Goal: Information Seeking & Learning: Learn about a topic

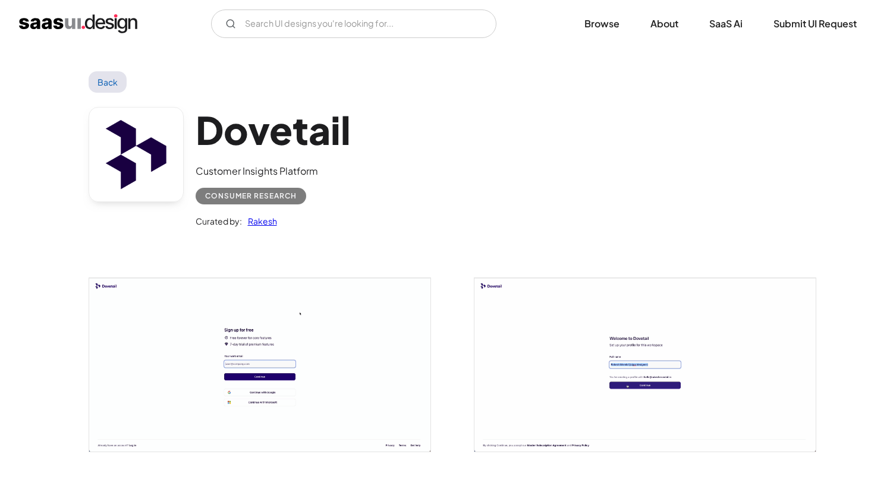
click at [55, 18] on img "home" at bounding box center [78, 23] width 118 height 19
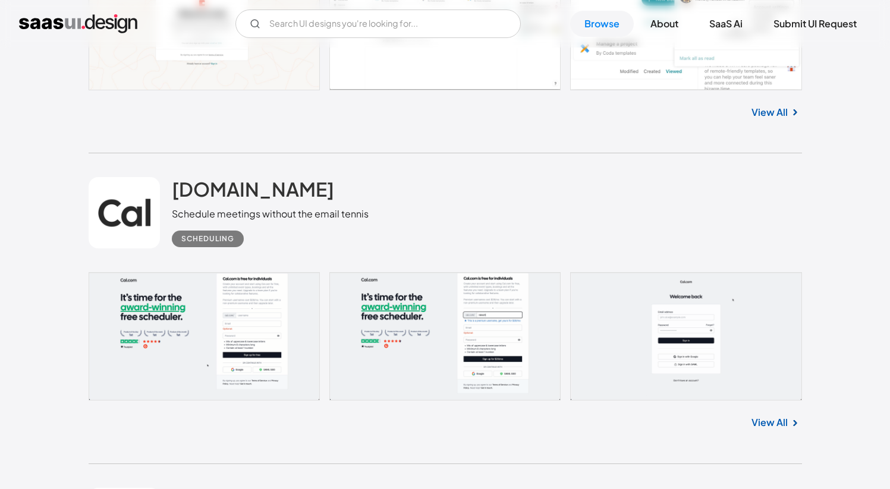
scroll to position [3362, 0]
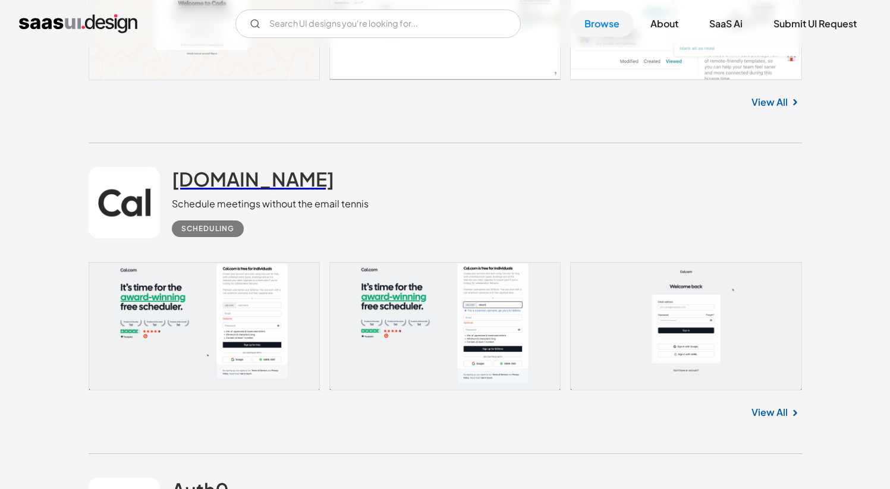
click at [202, 187] on h2 "[DOMAIN_NAME]" at bounding box center [253, 179] width 162 height 24
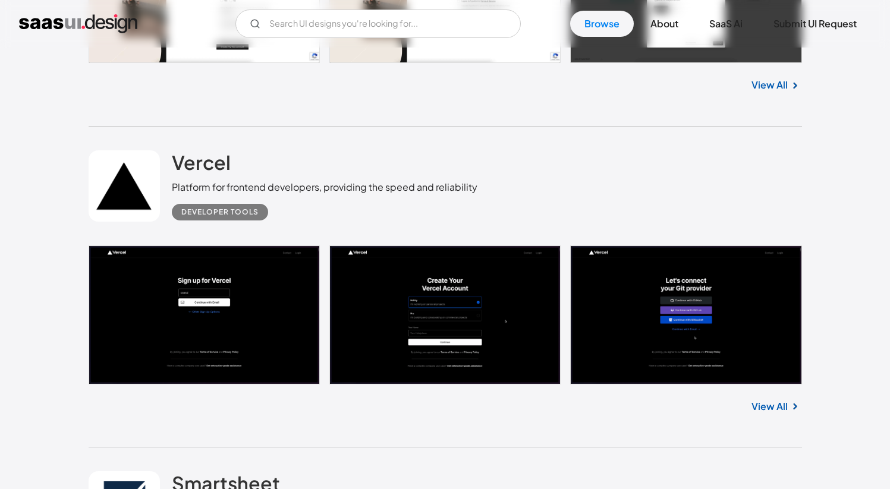
scroll to position [7740, 0]
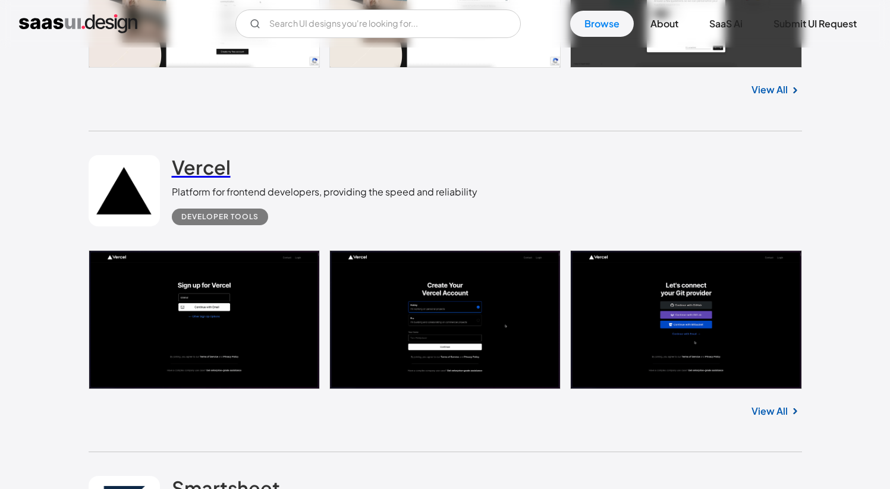
click at [212, 176] on h2 "Vercel" at bounding box center [201, 167] width 59 height 24
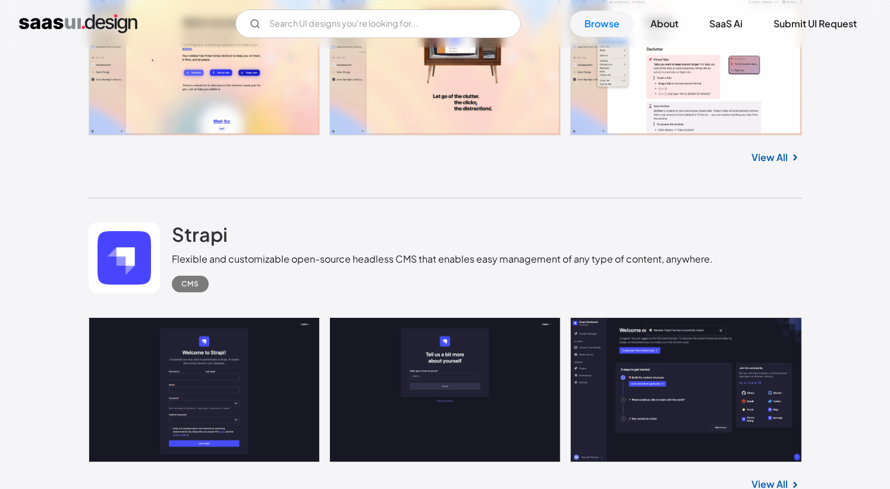
scroll to position [13147, 0]
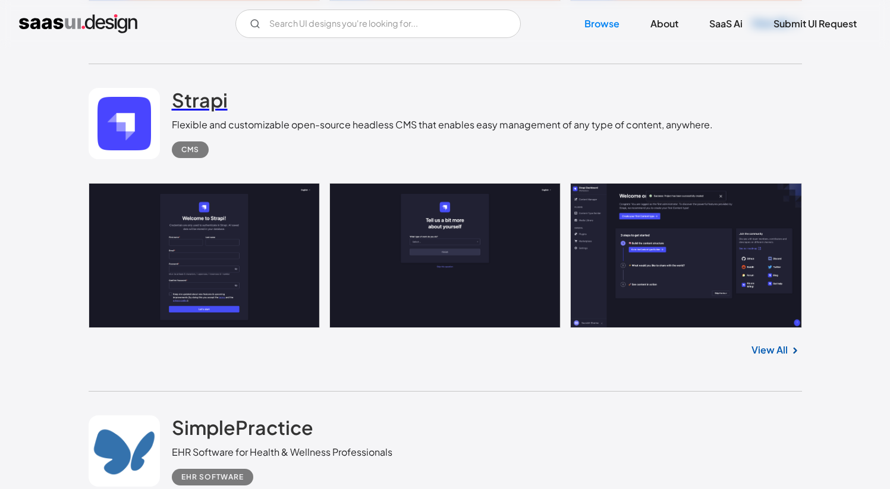
click at [205, 110] on h2 "Strapi" at bounding box center [200, 100] width 56 height 24
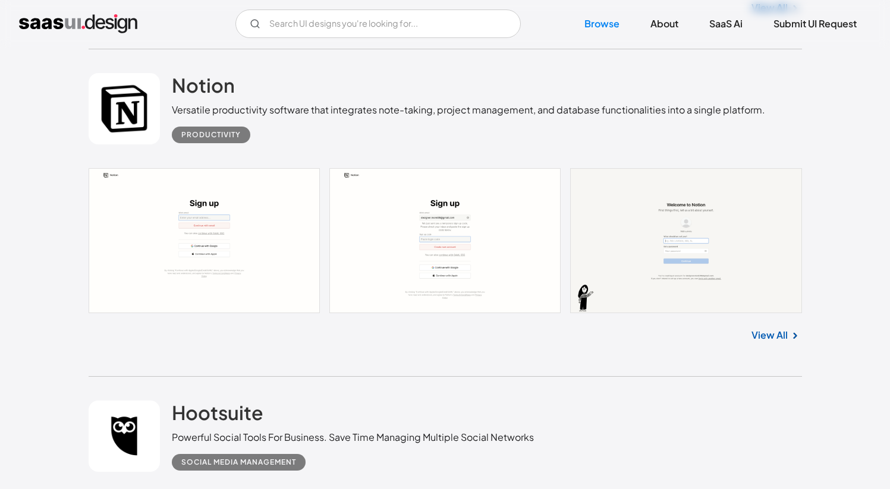
scroll to position [14157, 0]
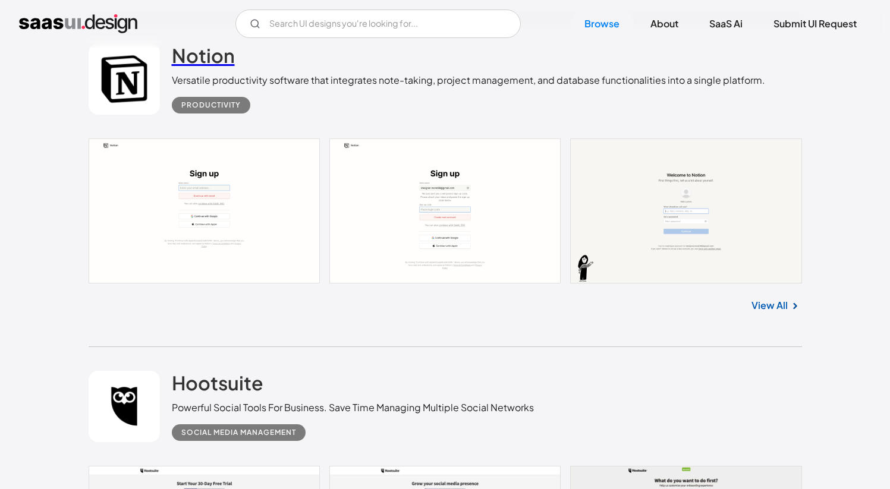
click at [209, 67] on h2 "Notion" at bounding box center [203, 55] width 63 height 24
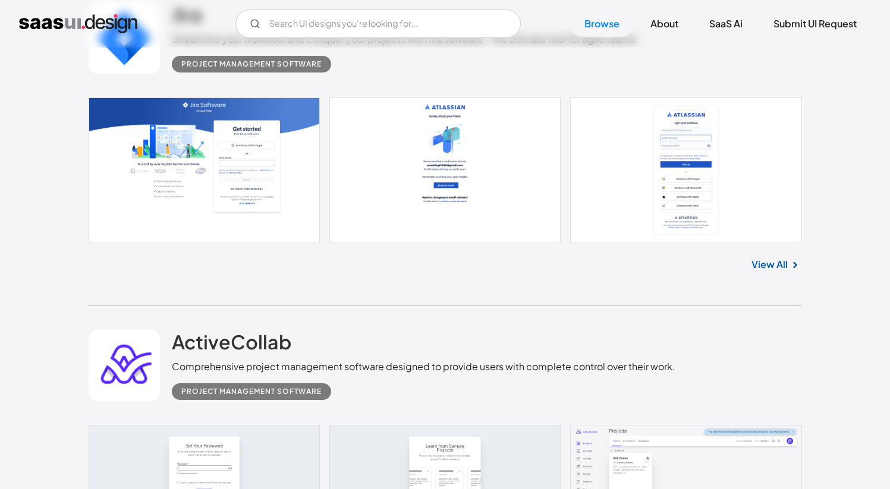
scroll to position [23210, 0]
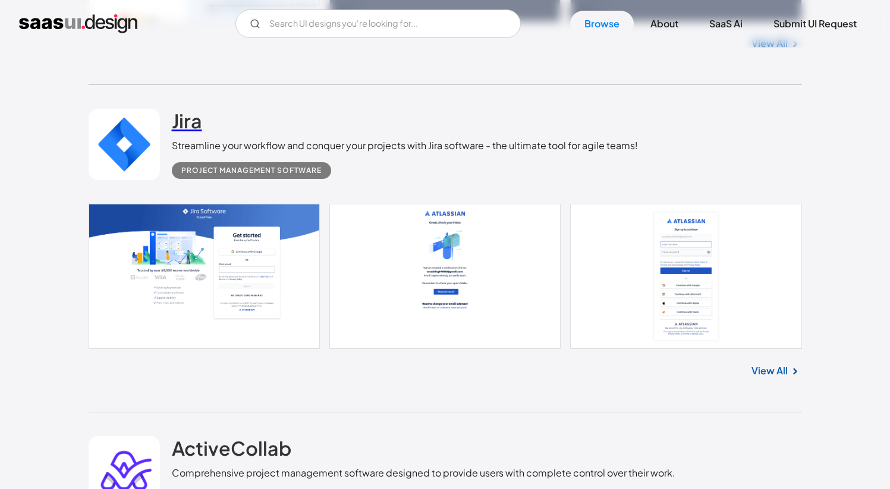
click at [194, 133] on h2 "Jira" at bounding box center [187, 121] width 30 height 24
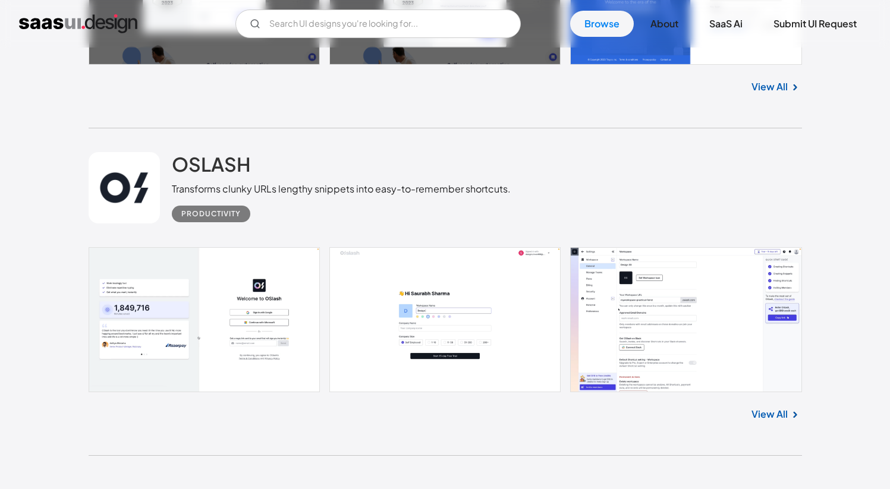
scroll to position [31486, 0]
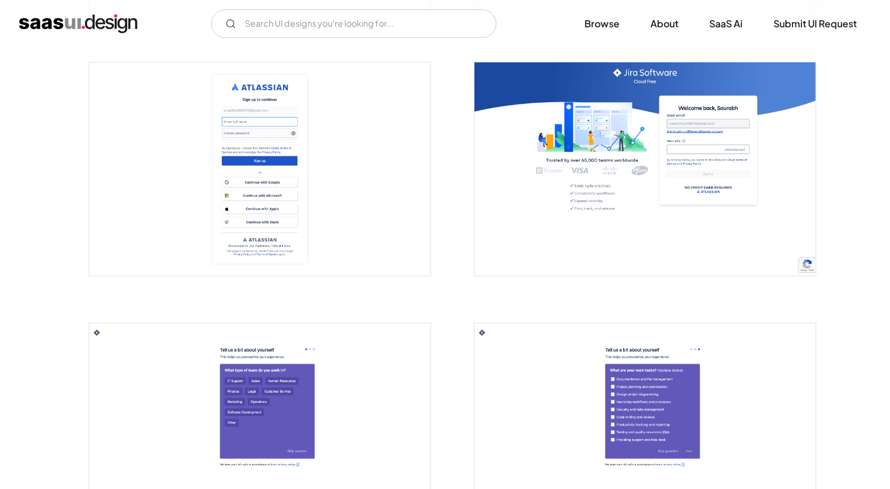
scroll to position [391, 0]
